Goal: Information Seeking & Learning: Learn about a topic

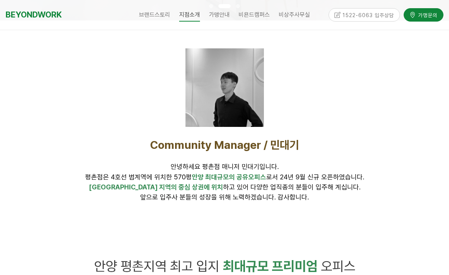
scroll to position [231, 0]
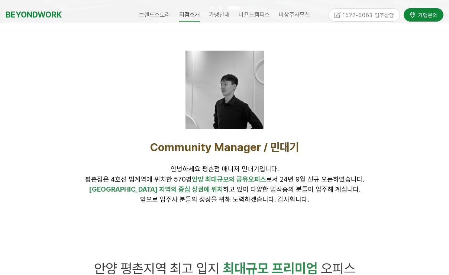
click at [143, 179] on span "안녕하세요 평촌점 매니저 민대기입니다. 평촌점은 4호선 범계역에 위치한 570평 안양 최대규모의 공유오피스 로서 24년 9월 신규 오픈하였습니…" at bounding box center [224, 174] width 279 height 18
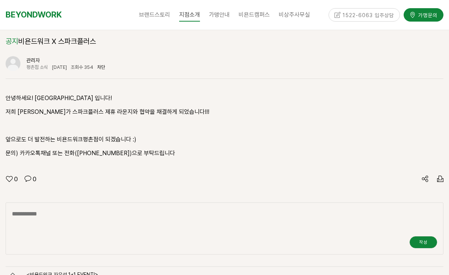
scroll to position [941, 0]
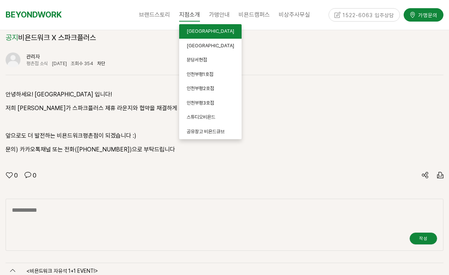
click at [195, 33] on span "[GEOGRAPHIC_DATA]" at bounding box center [211, 31] width 48 height 6
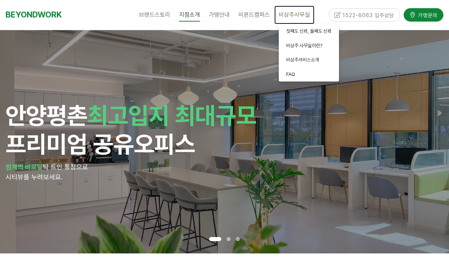
click at [292, 14] on span "비상주사무실" at bounding box center [294, 14] width 31 height 7
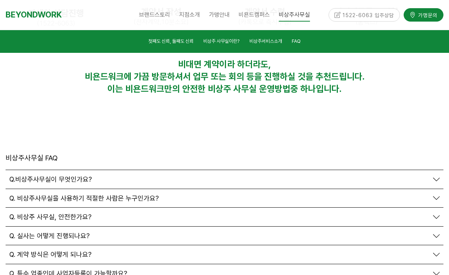
scroll to position [2538, 0]
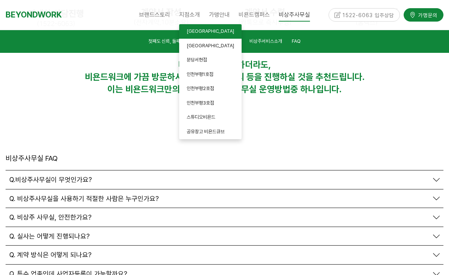
click at [196, 36] on link "[GEOGRAPHIC_DATA]" at bounding box center [210, 31] width 62 height 15
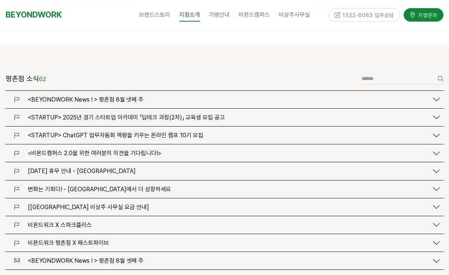
scroll to position [902, 0]
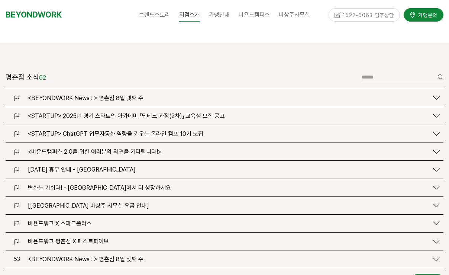
click at [371, 14] on div "1522-6063 입주상담" at bounding box center [365, 14] width 72 height 13
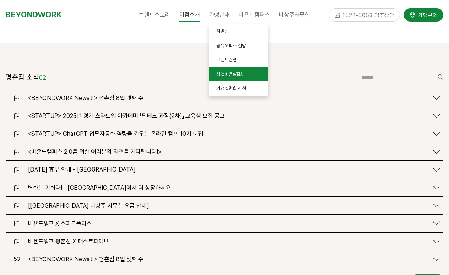
click at [225, 76] on span "창업비용&절차" at bounding box center [230, 74] width 28 height 6
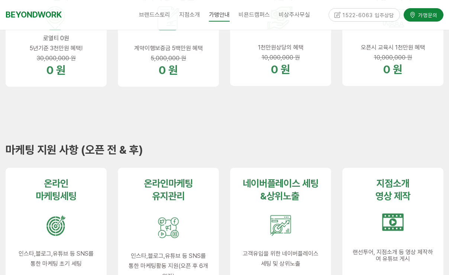
scroll to position [334, 0]
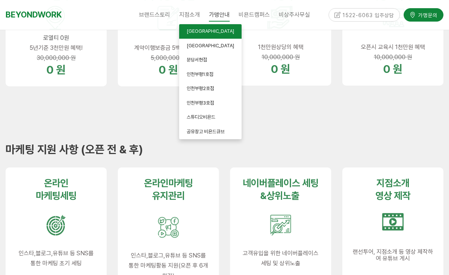
click at [193, 30] on span "[GEOGRAPHIC_DATA]" at bounding box center [211, 31] width 48 height 6
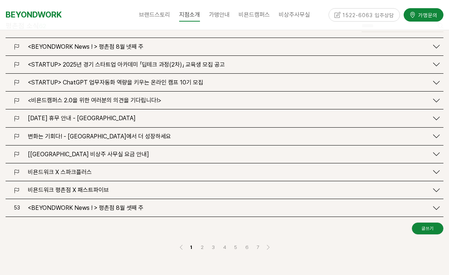
scroll to position [954, 0]
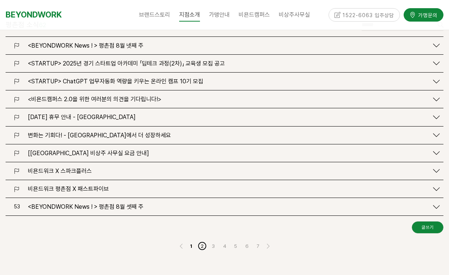
click at [200, 241] on link "2" at bounding box center [202, 245] width 9 height 9
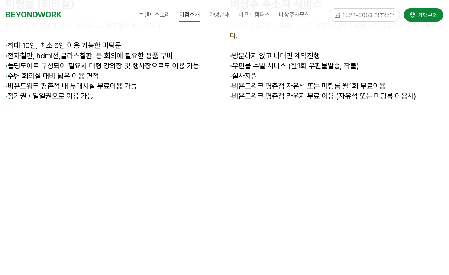
scroll to position [2947, 0]
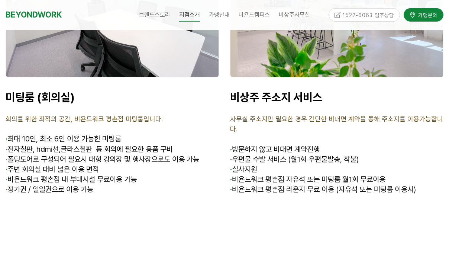
click at [308, 185] on span "· 비욘드워크 평촌점 라운지 무료 이용 (자유석 또는 미팅룸 이용시)" at bounding box center [323, 189] width 186 height 9
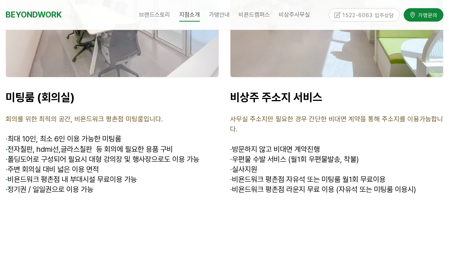
click at [388, 185] on span "· 비욘드워크 평촌점 라운지 무료 이용 (자유석 또는 미팅룸 이용시)" at bounding box center [323, 189] width 186 height 9
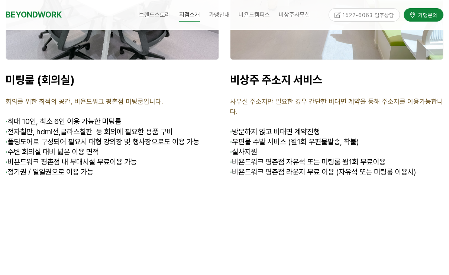
scroll to position [2965, 0]
click at [263, 127] on span "방문하지 않고 비대면 계약진행" at bounding box center [276, 131] width 88 height 9
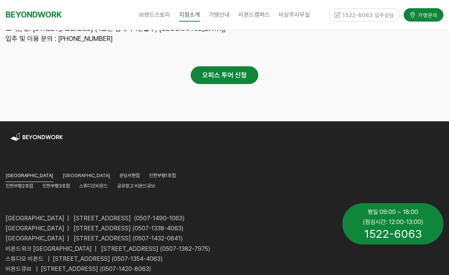
scroll to position [3787, 0]
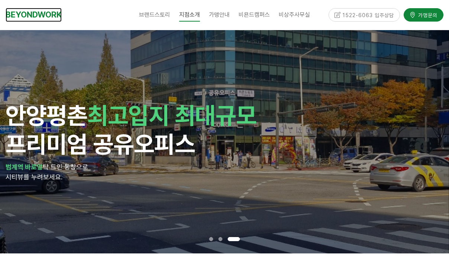
click at [54, 14] on link "BEYONDWORK" at bounding box center [34, 15] width 56 height 14
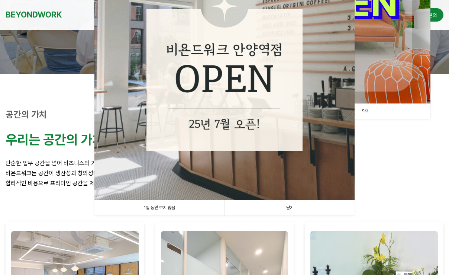
scroll to position [161, 0]
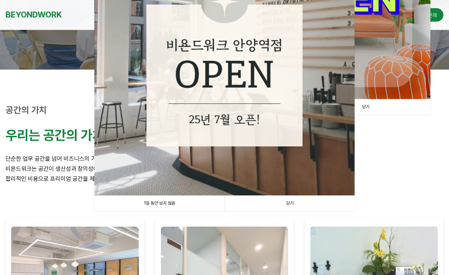
click at [367, 107] on link "닫기" at bounding box center [366, 106] width 130 height 15
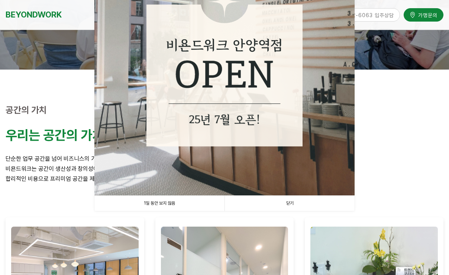
click at [292, 203] on link "닫기" at bounding box center [290, 203] width 130 height 15
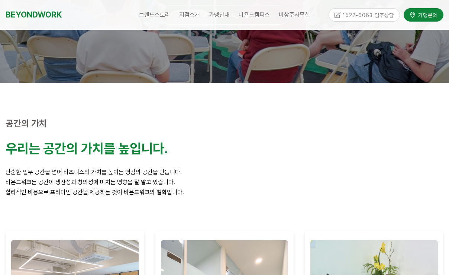
scroll to position [113, 0]
